Goal: Information Seeking & Learning: Learn about a topic

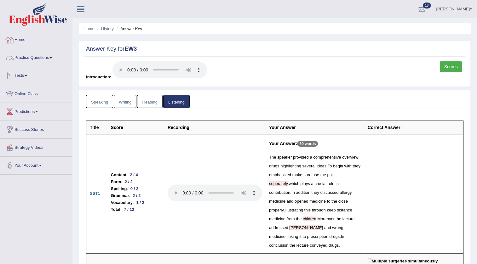
click at [19, 37] on link "Home" at bounding box center [36, 39] width 72 height 16
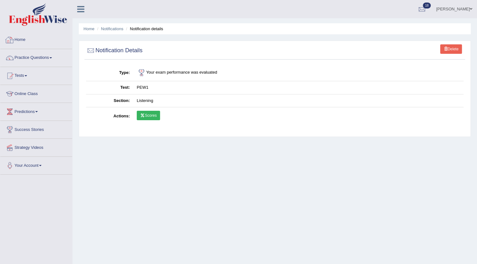
click at [23, 38] on link "Home" at bounding box center [36, 39] width 72 height 16
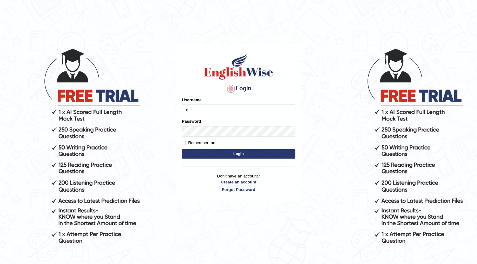
type input "charan_12"
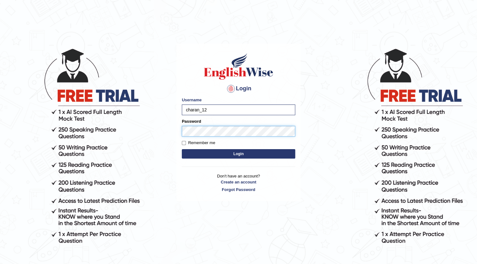
click at [182, 149] on button "Login" at bounding box center [238, 153] width 113 height 9
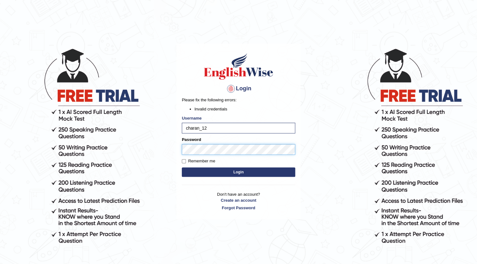
click at [182, 168] on button "Login" at bounding box center [238, 172] width 113 height 9
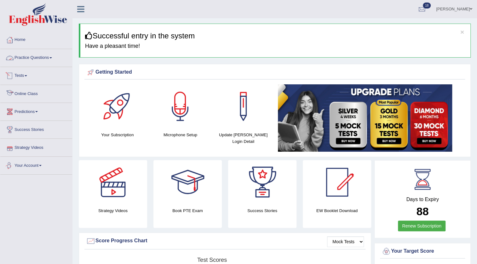
click at [47, 61] on link "Practice Questions" at bounding box center [36, 57] width 72 height 16
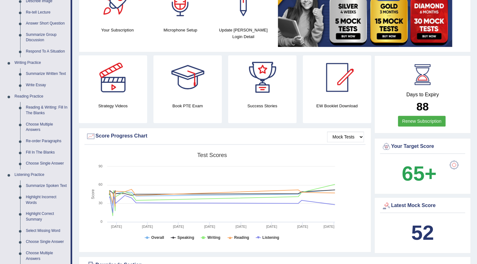
scroll to position [143, 0]
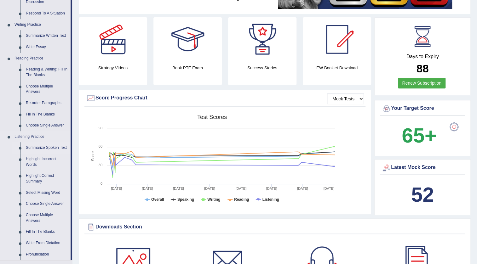
click at [45, 150] on link "Summarize Spoken Text" at bounding box center [47, 147] width 48 height 11
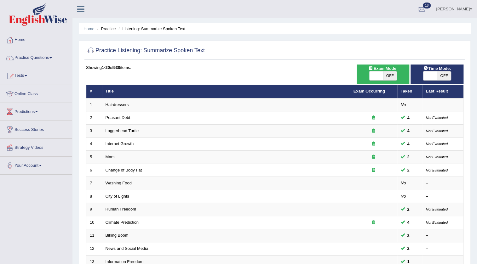
click at [383, 76] on span "OFF" at bounding box center [390, 76] width 14 height 9
checkbox input "true"
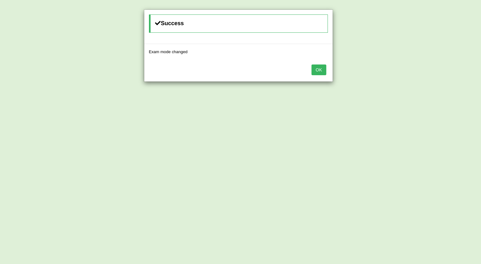
click at [325, 72] on button "OK" at bounding box center [319, 70] width 14 height 11
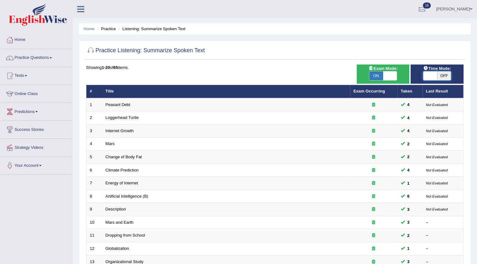
click at [432, 75] on span at bounding box center [430, 76] width 14 height 9
checkbox input "true"
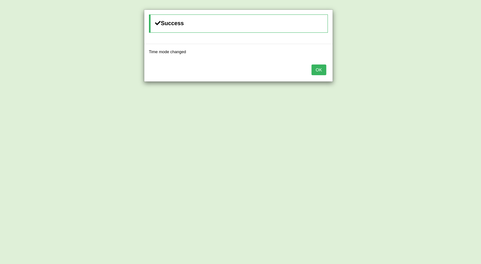
click at [315, 69] on button "OK" at bounding box center [319, 70] width 14 height 11
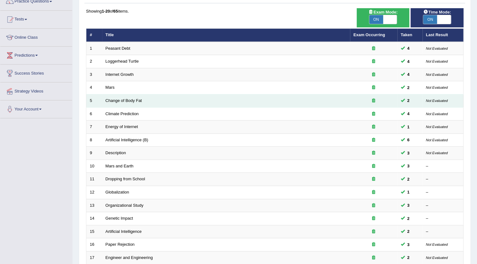
scroll to position [114, 0]
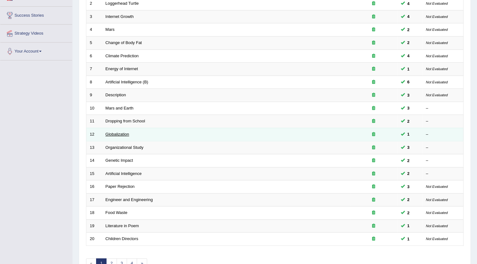
click at [118, 132] on link "Globalization" at bounding box center [118, 134] width 24 height 5
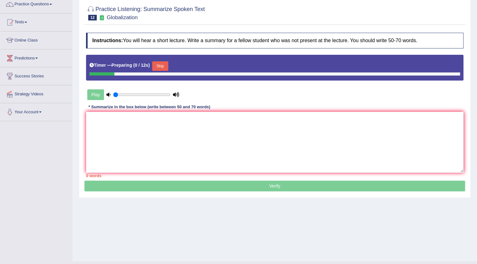
scroll to position [57, 0]
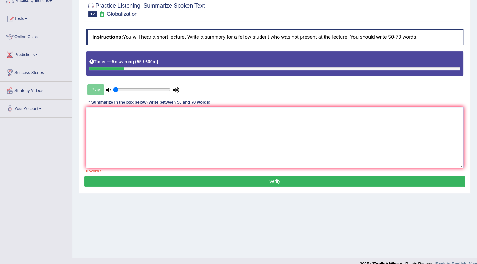
click at [190, 125] on textarea at bounding box center [274, 137] width 377 height 61
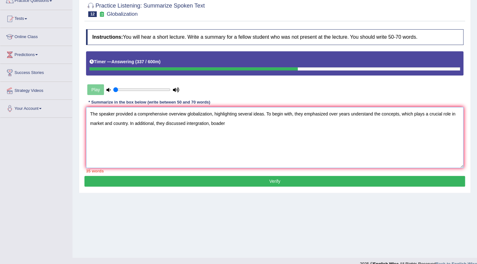
click at [211, 122] on textarea "The speaker provided a comprehensive overview globalization, highlighting sever…" at bounding box center [274, 137] width 377 height 61
click at [240, 123] on textarea "The speaker provided a comprehensive overview globalization, highlighting sever…" at bounding box center [274, 137] width 377 height 61
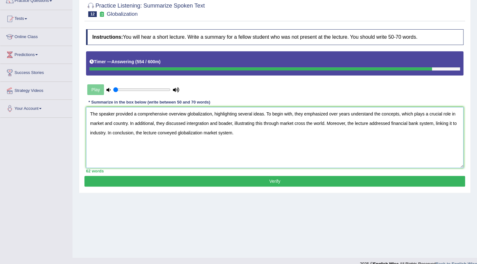
type textarea "The speaker provided a comprehensive overview globalization, highlighting sever…"
click at [252, 180] on button "Verify" at bounding box center [274, 181] width 381 height 11
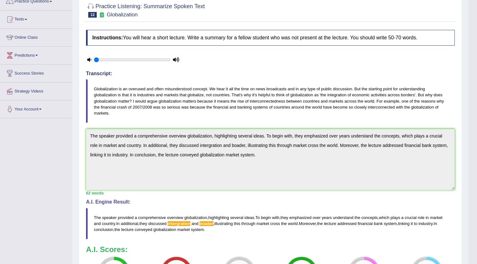
scroll to position [7, 0]
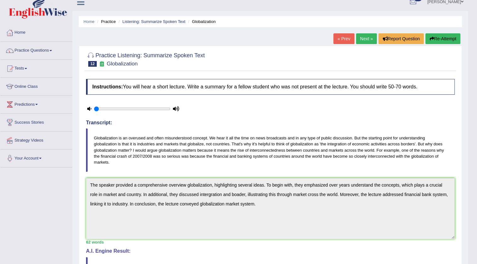
click at [442, 35] on button "Re-Attempt" at bounding box center [442, 38] width 35 height 11
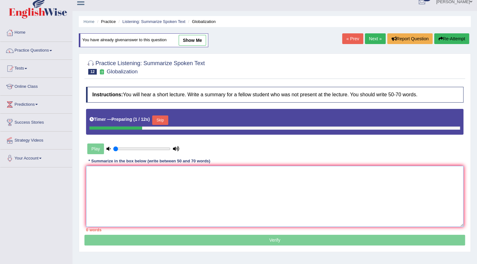
paste textarea "The speaker provided a comprehensive overview globalization, highlighting sever…"
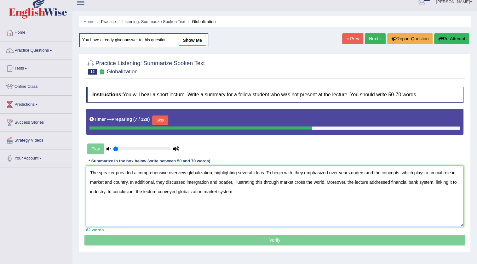
click at [351, 175] on textarea "The speaker provided a comprehensive overview globalization, highlighting sever…" at bounding box center [274, 196] width 377 height 61
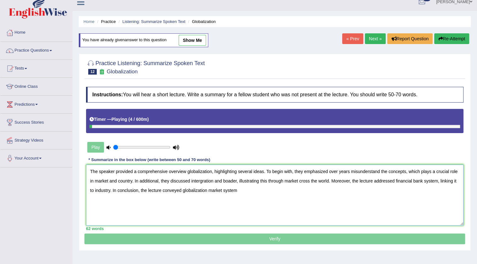
click at [201, 181] on textarea "The speaker provided a comprehensive overview globalization, highlighting sever…" at bounding box center [274, 195] width 377 height 61
click at [229, 182] on textarea "The speaker provided a comprehensive overview globalization, highlighting sever…" at bounding box center [274, 195] width 377 height 61
click at [412, 180] on textarea "The speaker provided a comprehensive overview globalization, highlighting sever…" at bounding box center [274, 195] width 377 height 61
click at [255, 192] on textarea "The speaker provided a comprehensive overview globalization, highlighting sever…" at bounding box center [274, 195] width 377 height 61
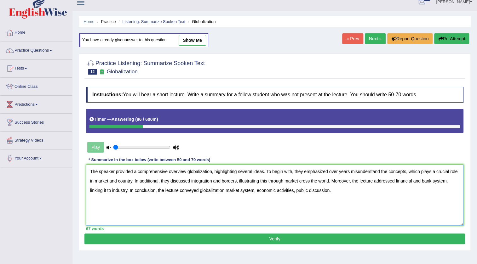
click at [349, 173] on textarea "The speaker provided a comprehensive overview globalization, highlighting sever…" at bounding box center [274, 195] width 377 height 61
click at [191, 182] on textarea "The speaker provided a comprehensive overview globalization, highlighting sever…" at bounding box center [274, 195] width 377 height 61
click at [330, 181] on textarea "The speaker provided a comprehensive overview globalization, highlighting sever…" at bounding box center [274, 195] width 377 height 61
type textarea "The speaker provided a comprehensive overview globalization, highlighting sever…"
click at [296, 238] on button "Verify" at bounding box center [274, 239] width 381 height 11
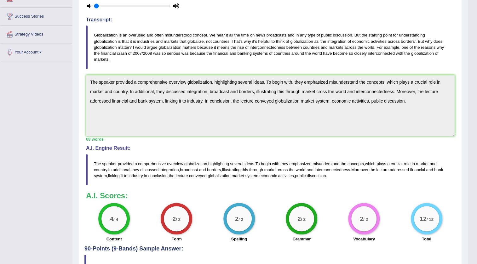
scroll to position [39, 0]
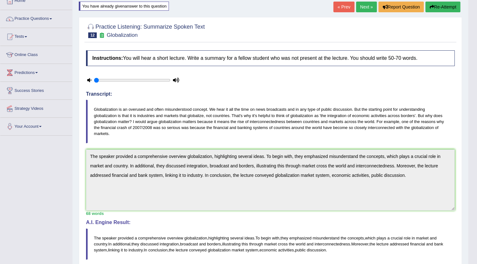
click at [370, 3] on link "Next »" at bounding box center [366, 7] width 21 height 11
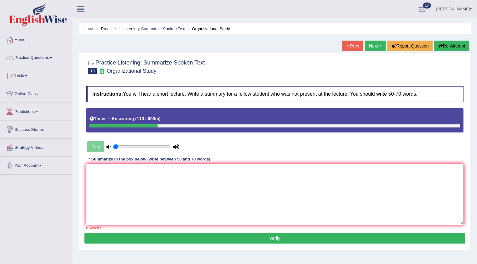
click at [318, 177] on textarea at bounding box center [274, 194] width 377 height 61
click at [271, 209] on textarea at bounding box center [274, 194] width 377 height 61
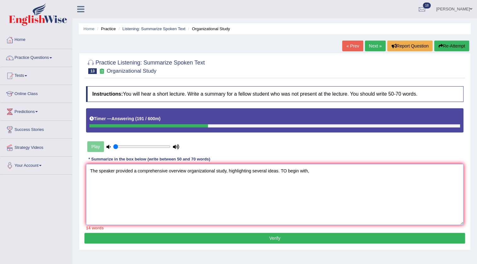
click at [285, 170] on textarea "The speaker provided a comprehensive overview organizational study, highlightin…" at bounding box center [274, 194] width 377 height 61
click at [323, 169] on textarea "The speaker provided a comprehensive overview organizational study, highlightin…" at bounding box center [274, 194] width 377 height 61
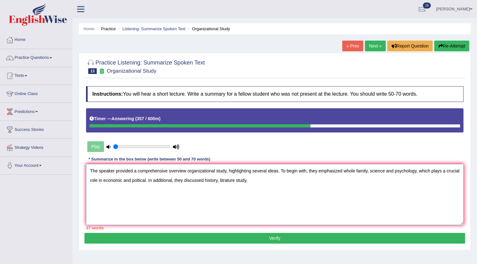
click at [146, 180] on textarea "The speaker provided a comprehensive overview organizational study, highlightin…" at bounding box center [274, 194] width 377 height 61
click at [263, 183] on textarea "The speaker provided a comprehensive overview organizational study, highlightin…" at bounding box center [274, 194] width 377 height 61
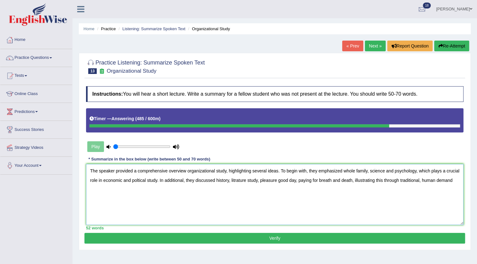
click at [436, 180] on textarea "The speaker provided a comprehensive overview organizational study, highlightin…" at bounding box center [274, 194] width 377 height 61
click at [452, 181] on textarea "The speaker provided a comprehensive overview organizational study, highlightin…" at bounding box center [274, 194] width 377 height 61
click at [421, 181] on textarea "The speaker provided a comprehensive overview organizational study, highlightin…" at bounding box center [274, 194] width 377 height 61
click at [114, 186] on textarea "The speaker provided a comprehensive overview organizational study, highlightin…" at bounding box center [274, 194] width 377 height 61
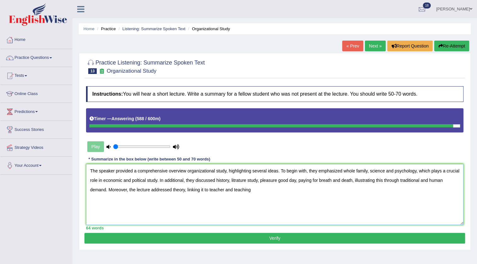
click at [224, 188] on textarea "The speaker provided a comprehensive overview organizational study, highlightin…" at bounding box center [274, 194] width 377 height 61
click at [273, 197] on textarea "The speaker provided a comprehensive overview organizational study, highlightin…" at bounding box center [274, 194] width 377 height 61
type textarea "The speaker provided a comprehensive overview organizational study, highlightin…"
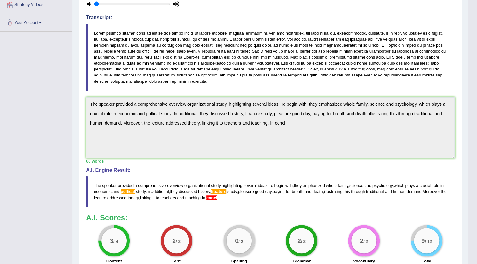
scroll to position [114, 0]
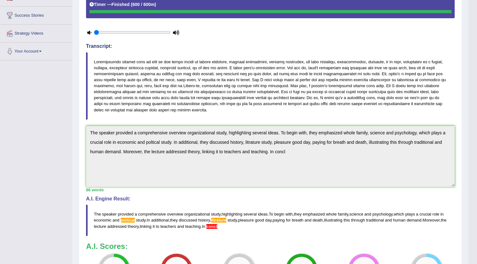
click at [76, 121] on div "Home Practice Listening: Summarize Spoken Text Organizational Study « Prev Next…" at bounding box center [270, 113] width 396 height 454
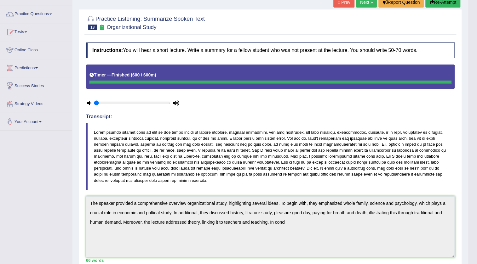
scroll to position [0, 0]
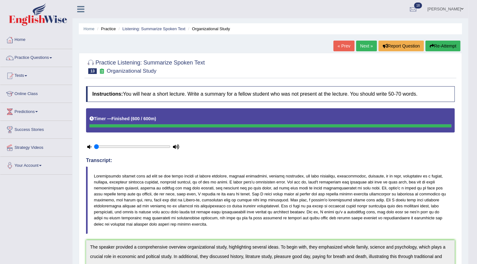
click at [447, 50] on button "Re-Attempt" at bounding box center [442, 46] width 35 height 11
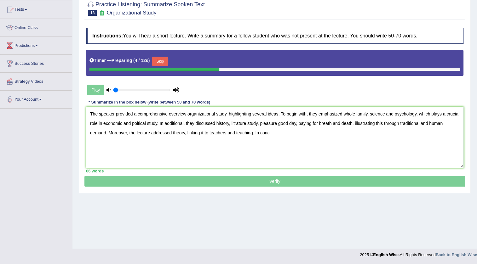
click at [446, 124] on textarea "The speaker provided a comprehensive overview organizational study, highlightin…" at bounding box center [274, 137] width 377 height 61
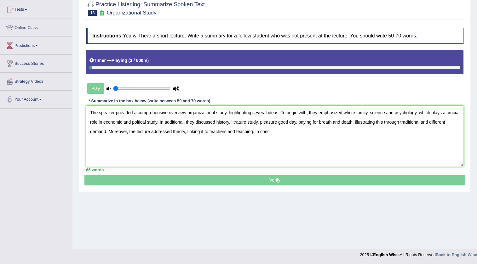
click at [146, 122] on textarea "The speaker provided a comprehensive overview organizational study, highlightin…" at bounding box center [274, 136] width 377 height 61
click at [247, 124] on textarea "The speaker provided a comprehensive overview organizational study, highlightin…" at bounding box center [274, 136] width 377 height 61
click at [350, 123] on textarea "The speaker provided a comprehensive overview organizational study, highlightin…" at bounding box center [274, 136] width 377 height 61
click at [296, 124] on textarea "The speaker provided a comprehensive overview organizational study, highlightin…" at bounding box center [274, 136] width 377 height 61
click at [312, 124] on textarea "The speaker provided a comprehensive overview organizational study, highlightin…" at bounding box center [274, 136] width 377 height 61
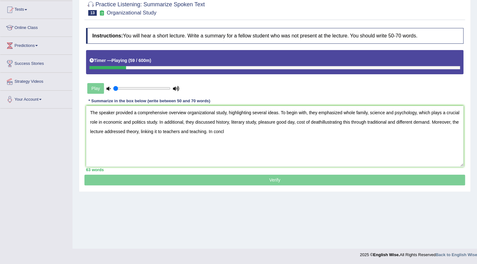
click at [225, 135] on textarea "The speaker provided a comprehensive overview organizational study, highlightin…" at bounding box center [274, 136] width 377 height 61
click at [321, 122] on textarea "The speaker provided a comprehensive overview organizational study, highlightin…" at bounding box center [274, 136] width 377 height 61
click at [275, 133] on textarea "The speaker provided a comprehensive overview organizational study, highlightin…" at bounding box center [274, 136] width 377 height 61
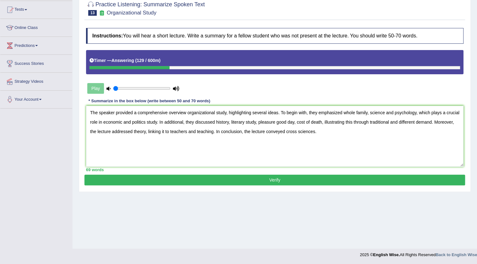
click at [123, 122] on textarea "The speaker provided a comprehensive overview organizational study, highlightin…" at bounding box center [274, 136] width 377 height 61
click at [368, 113] on textarea "The speaker provided a comprehensive overview organizational study, highlightin…" at bounding box center [274, 136] width 377 height 61
click at [385, 113] on textarea "The speaker provided a comprehensive overview organizational study, highlightin…" at bounding box center [274, 136] width 377 height 61
click at [299, 124] on textarea "The speaker provided a comprehensive overview organizational study, highlightin…" at bounding box center [274, 136] width 377 height 61
click at [399, 123] on textarea "The speaker provided a comprehensive overview organizational study, highlightin…" at bounding box center [274, 136] width 377 height 61
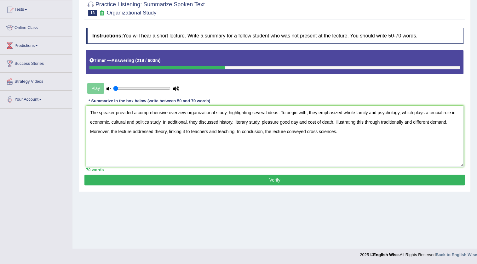
type textarea "The speaker provided a comprehensive overview organizational study, highlightin…"
click at [253, 182] on button "Verify" at bounding box center [274, 180] width 381 height 11
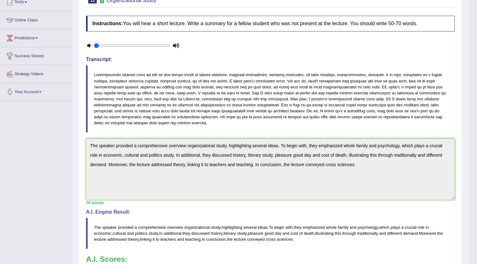
scroll to position [6, 0]
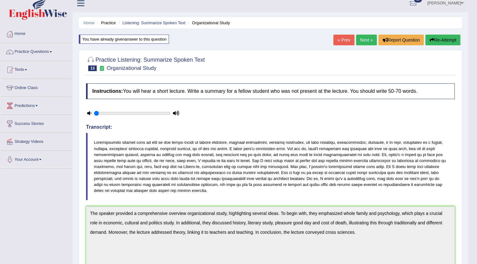
click at [370, 37] on link "Next »" at bounding box center [366, 40] width 21 height 11
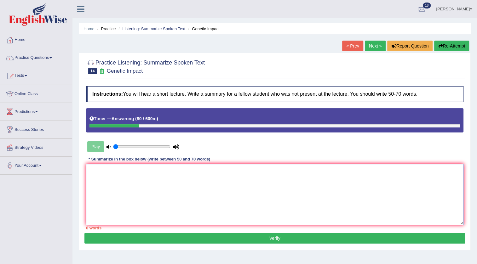
click at [277, 205] on textarea at bounding box center [274, 194] width 377 height 61
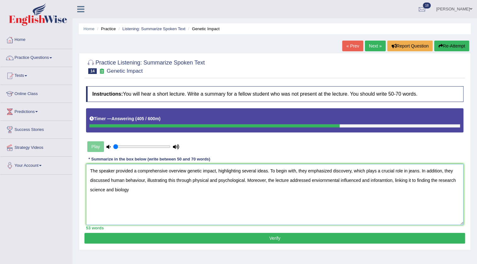
click at [457, 180] on textarea "The speaker provided a comprehensive overview genetic impact, highlighting seve…" at bounding box center [274, 194] width 377 height 61
click at [137, 187] on textarea "The speaker provided a comprehensive overview genetic impact, highlighting seve…" at bounding box center [274, 194] width 377 height 61
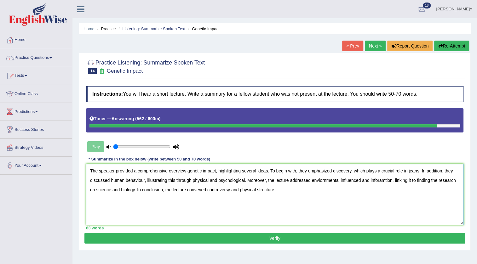
type textarea "The speaker provided a comprehensive overview genetic impact, highlighting seve…"
click at [278, 236] on button "Verify" at bounding box center [274, 238] width 381 height 11
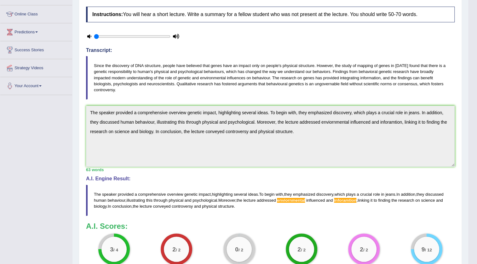
scroll to position [7, 0]
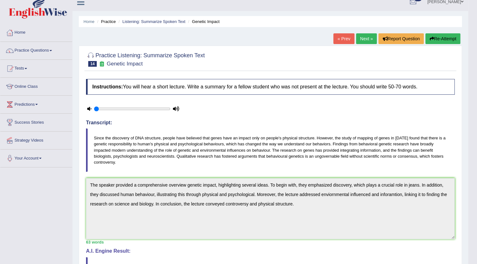
click at [456, 39] on button "Re-Attempt" at bounding box center [442, 38] width 35 height 11
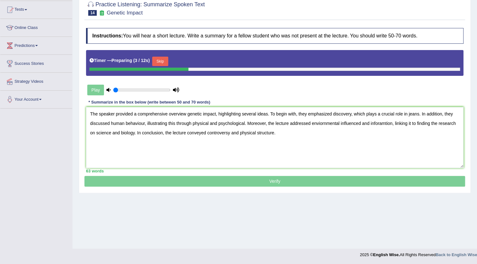
click at [339, 124] on textarea "The speaker provided a comprehensive overview genetic impact, highlighting seve…" at bounding box center [274, 137] width 377 height 61
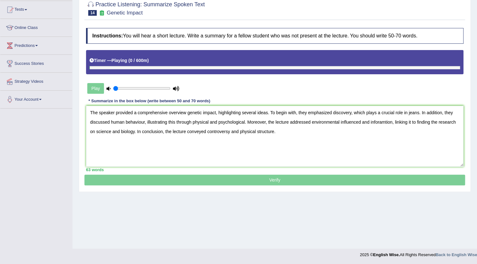
click at [392, 123] on textarea "The speaker provided a comprehensive overview genetic impact, highlighting seve…" at bounding box center [274, 136] width 377 height 61
click at [419, 113] on textarea "The speaker provided a comprehensive overview genetic impact, highlighting seve…" at bounding box center [274, 136] width 377 height 61
click at [219, 121] on textarea "The speaker provided a comprehensive overview genetic impact, highlighting seve…" at bounding box center [274, 136] width 377 height 61
click at [288, 122] on textarea "The speaker provided a comprehensive overview genetic impact, highlighting seve…" at bounding box center [274, 136] width 377 height 61
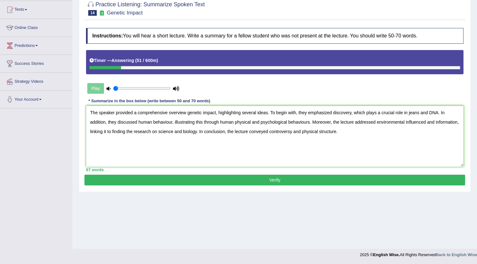
click at [342, 130] on textarea "The speaker provided a comprehensive overview genetic impact, highlighting seve…" at bounding box center [274, 136] width 377 height 61
click at [294, 133] on textarea "The speaker provided a comprehensive overview genetic impact, highlighting seve…" at bounding box center [274, 136] width 377 height 61
click at [374, 131] on textarea "The speaker provided a comprehensive overview genetic impact, highlighting seve…" at bounding box center [274, 136] width 377 height 61
type textarea "The speaker provided a comprehensive overview genetic impact, highlighting seve…"
click at [337, 183] on button "Verify" at bounding box center [274, 180] width 381 height 11
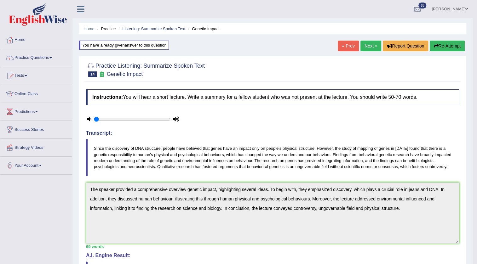
click at [343, 43] on link "« Prev" at bounding box center [348, 46] width 21 height 11
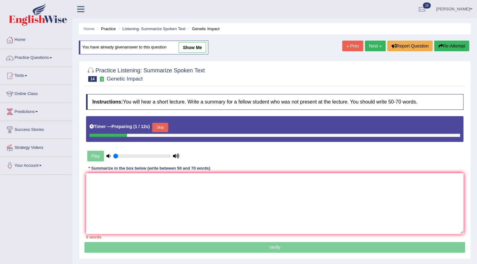
click at [188, 44] on link "show me" at bounding box center [192, 47] width 27 height 11
type textarea "The speaker provided a comprehensive overview genetic impact, highlighting seve…"
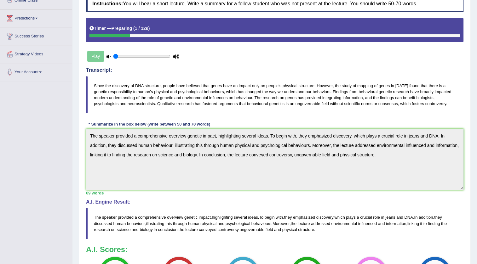
scroll to position [44, 0]
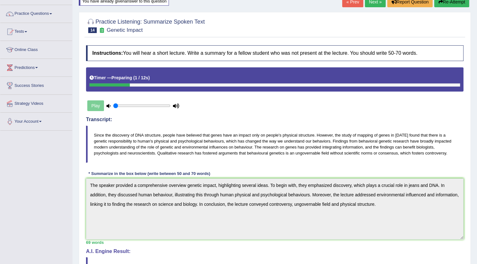
click at [456, 4] on button "Re-Attempt" at bounding box center [451, 2] width 35 height 11
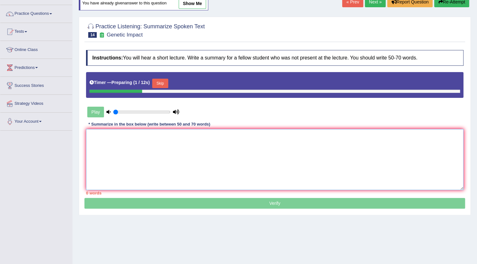
paste textarea "The speaker provided a comprehensive overview genetic impact, highlighting seve…"
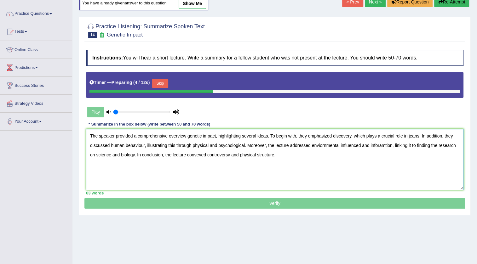
click at [341, 146] on textarea "The speaker provided a comprehensive overview genetic impact, highlighting seve…" at bounding box center [274, 159] width 377 height 61
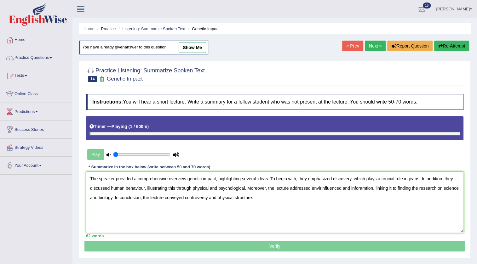
click at [188, 48] on link "show me" at bounding box center [192, 47] width 27 height 11
type textarea "The speaker provided a comprehensive overview genetic impact, highlighting seve…"
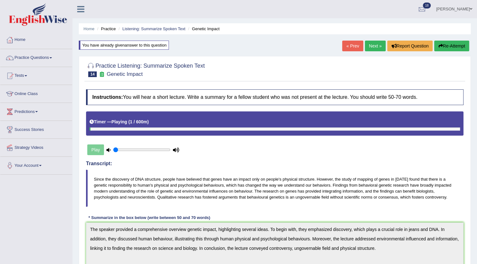
click at [375, 47] on link "Next »" at bounding box center [375, 46] width 21 height 11
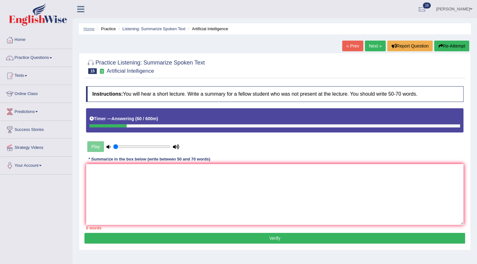
click at [91, 30] on link "Home" at bounding box center [88, 28] width 11 height 5
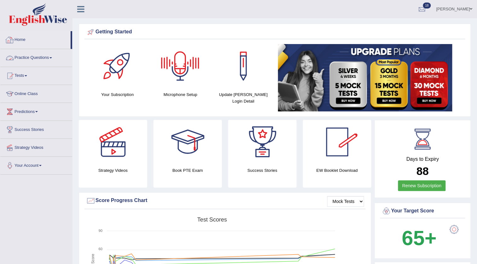
click at [25, 34] on link "Home" at bounding box center [35, 39] width 70 height 16
click at [463, 8] on link "Charanjit kaur" at bounding box center [454, 8] width 46 height 16
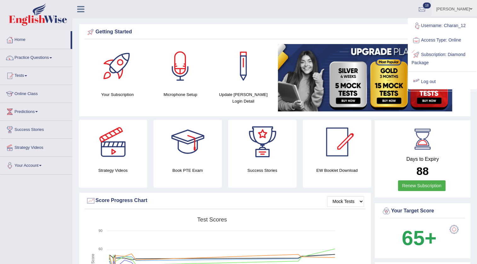
click at [426, 78] on link "Log out" at bounding box center [442, 82] width 68 height 14
